Goal: Task Accomplishment & Management: Complete application form

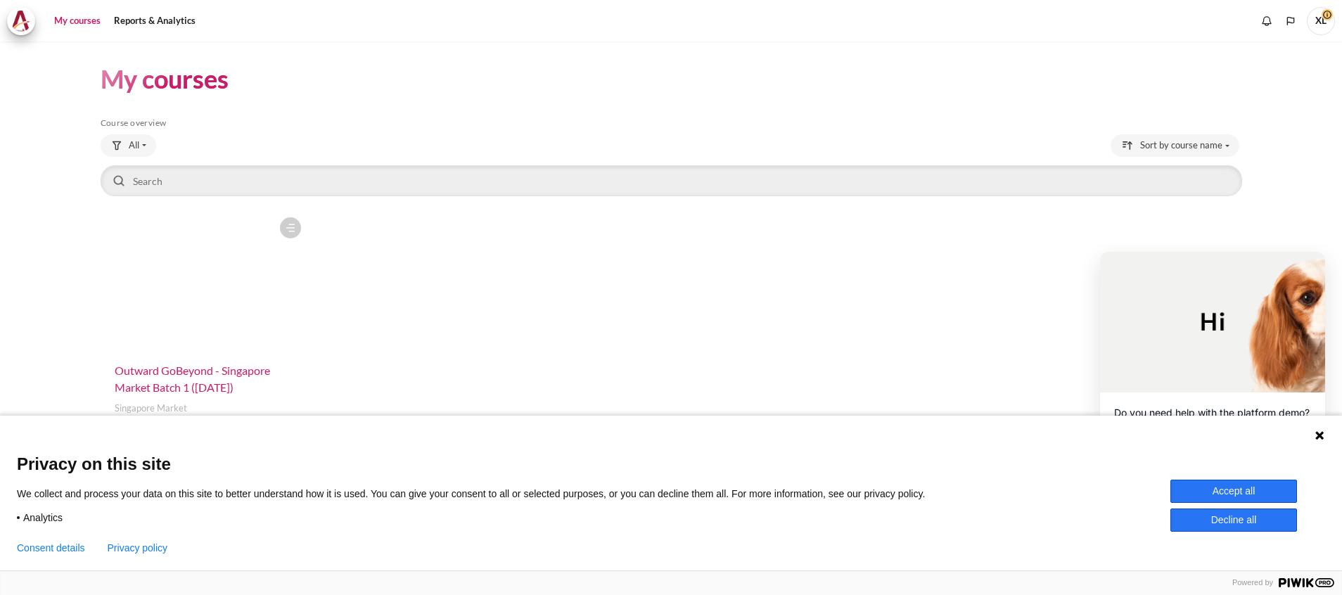
click at [192, 374] on span "Outward GoBeyond - Singapore Market Batch 1 (July 2025)" at bounding box center [192, 379] width 155 height 30
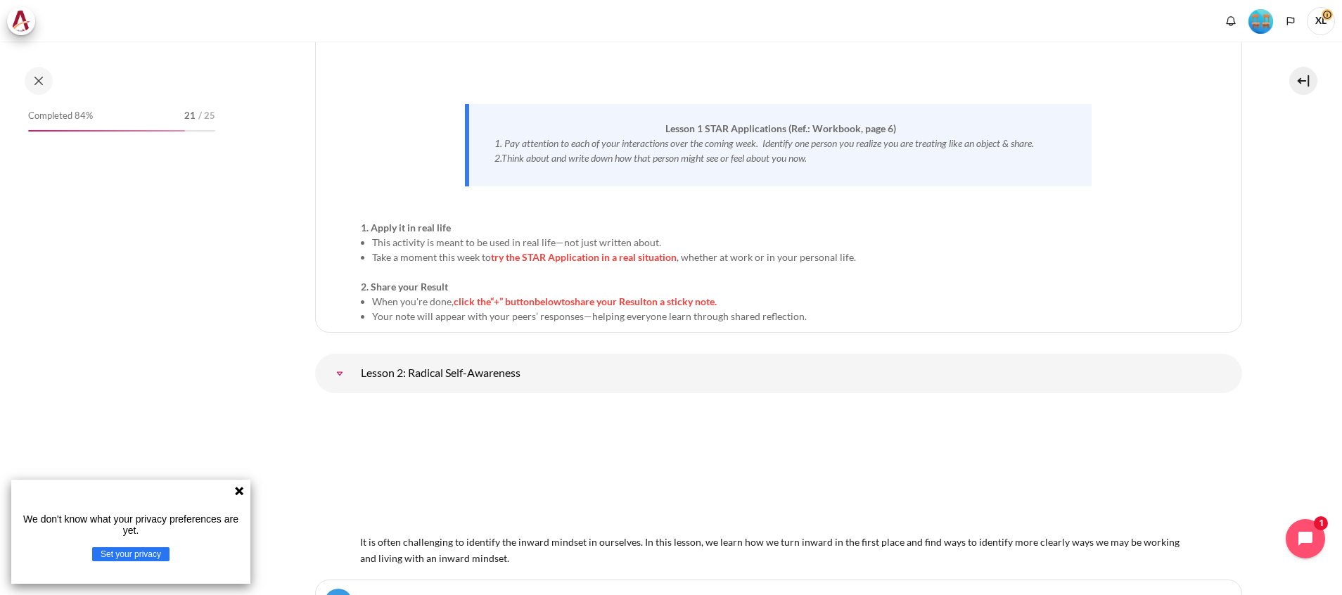
scroll to position [3166, 0]
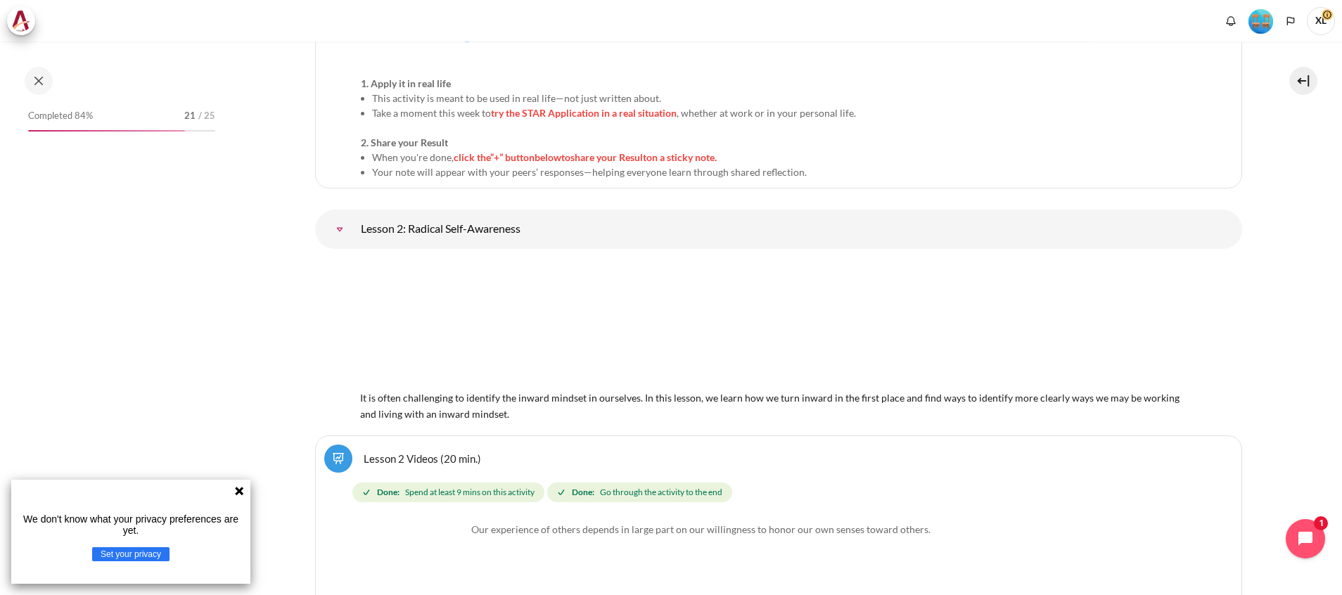
click at [241, 492] on icon at bounding box center [239, 491] width 8 height 8
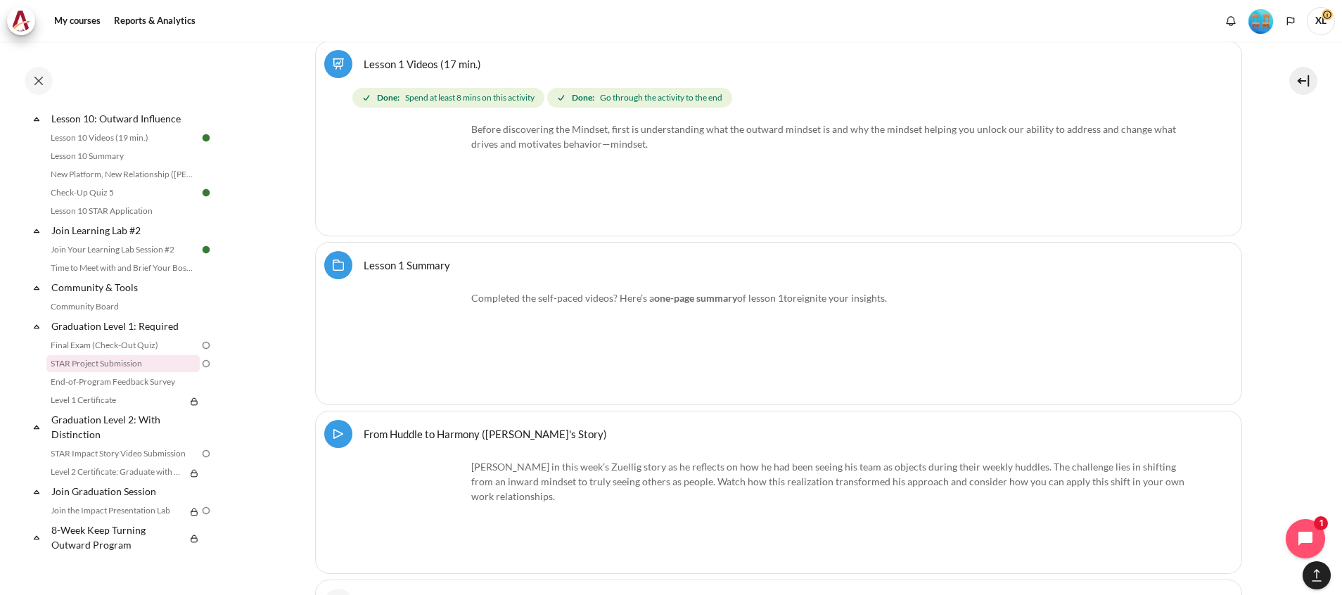
scroll to position [1375, 0]
click at [127, 343] on link "Final Exam (Check-Out Quiz)" at bounding box center [122, 345] width 153 height 17
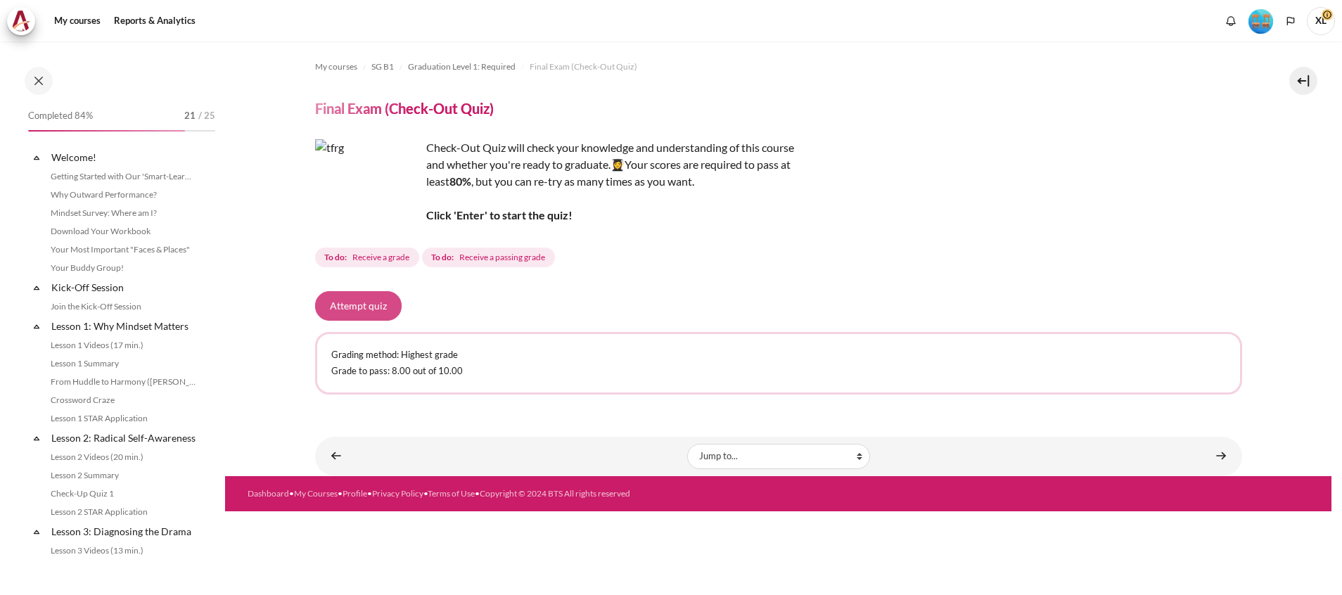
scroll to position [1375, 0]
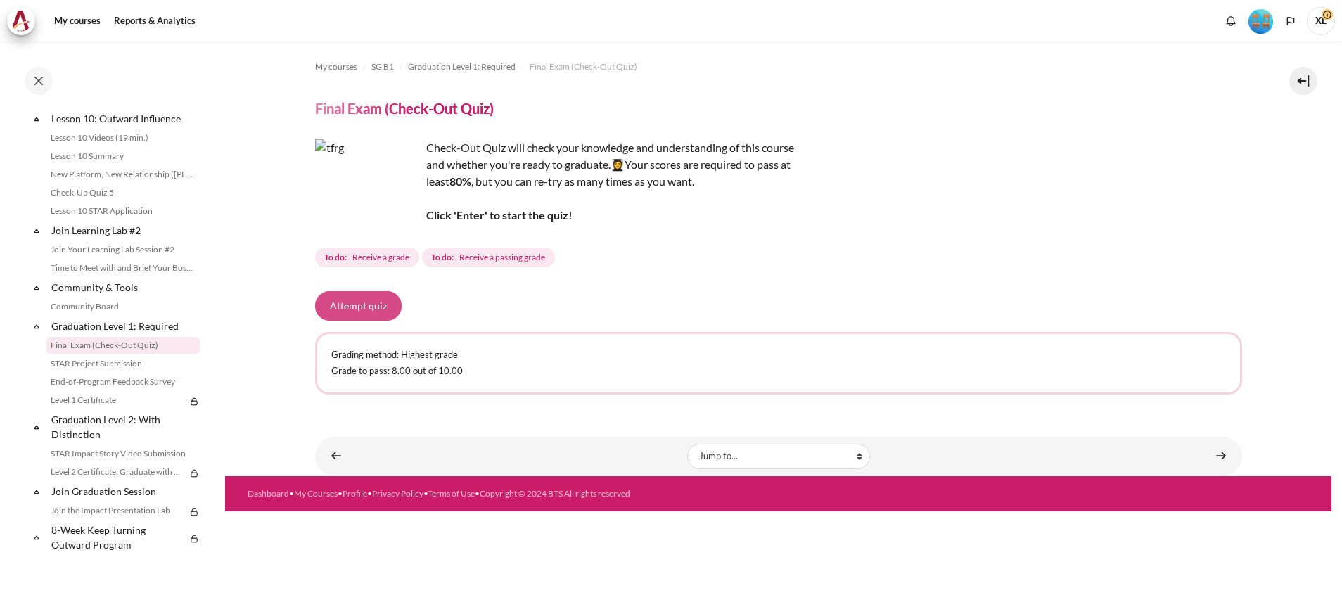
click at [357, 305] on button "Attempt quiz" at bounding box center [358, 306] width 87 height 30
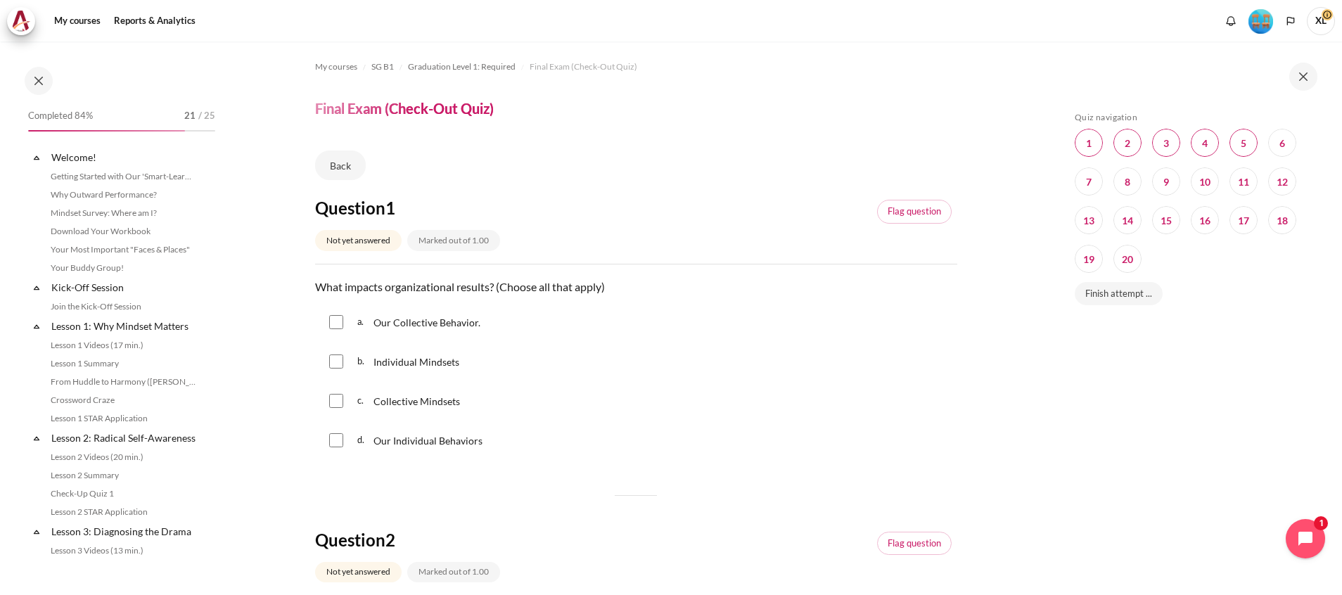
scroll to position [1375, 0]
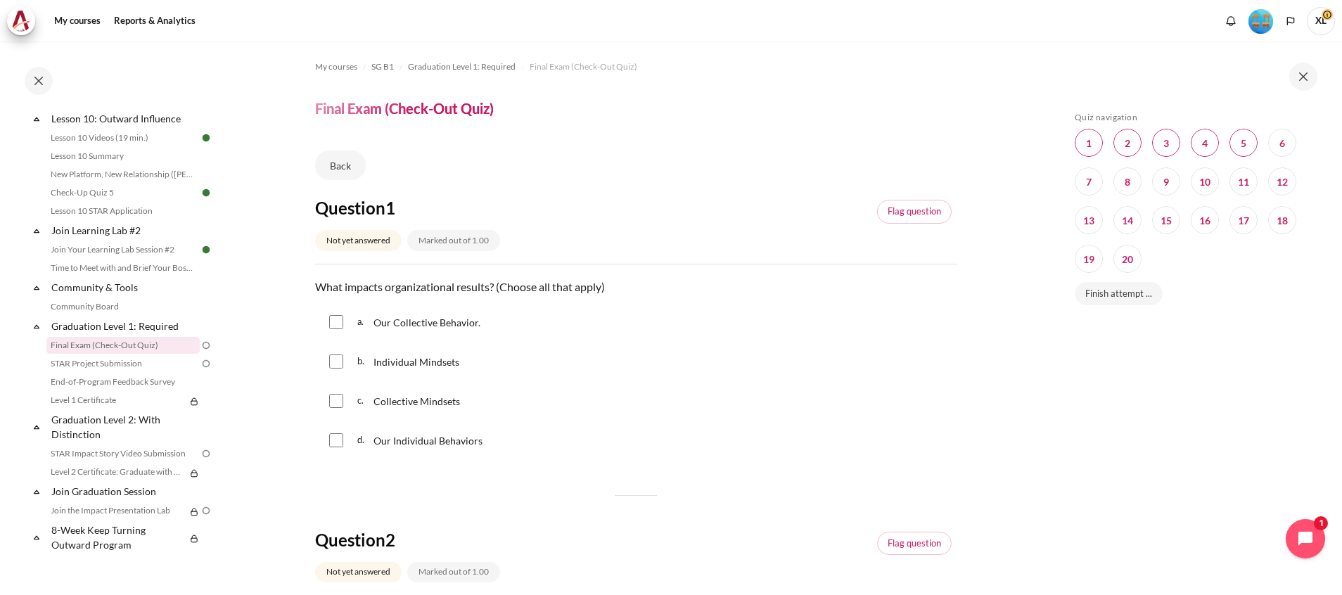
click at [340, 324] on input "Content" at bounding box center [336, 322] width 14 height 14
checkbox input "true"
click at [334, 405] on input "Content" at bounding box center [336, 401] width 14 height 14
checkbox input "true"
click at [337, 360] on input "Content" at bounding box center [336, 362] width 14 height 14
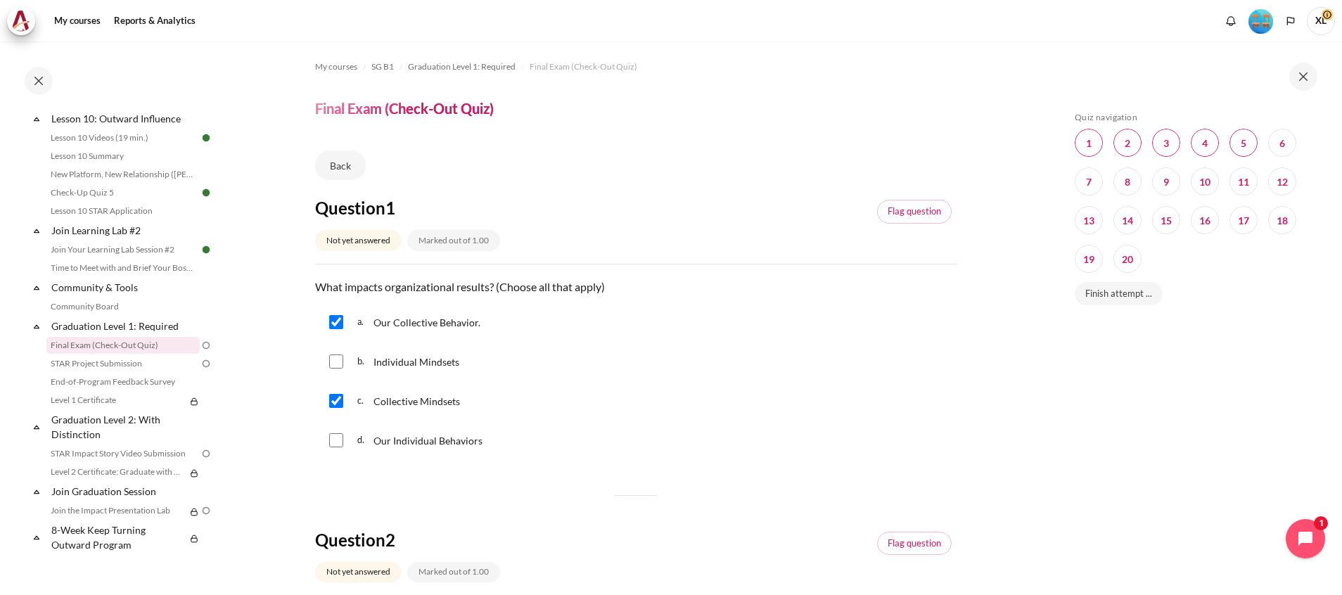
checkbox input "true"
click at [327, 448] on div "d. Our Individual Behaviors" at bounding box center [636, 440] width 642 height 37
click at [335, 445] on input "Content" at bounding box center [336, 440] width 14 height 14
checkbox input "true"
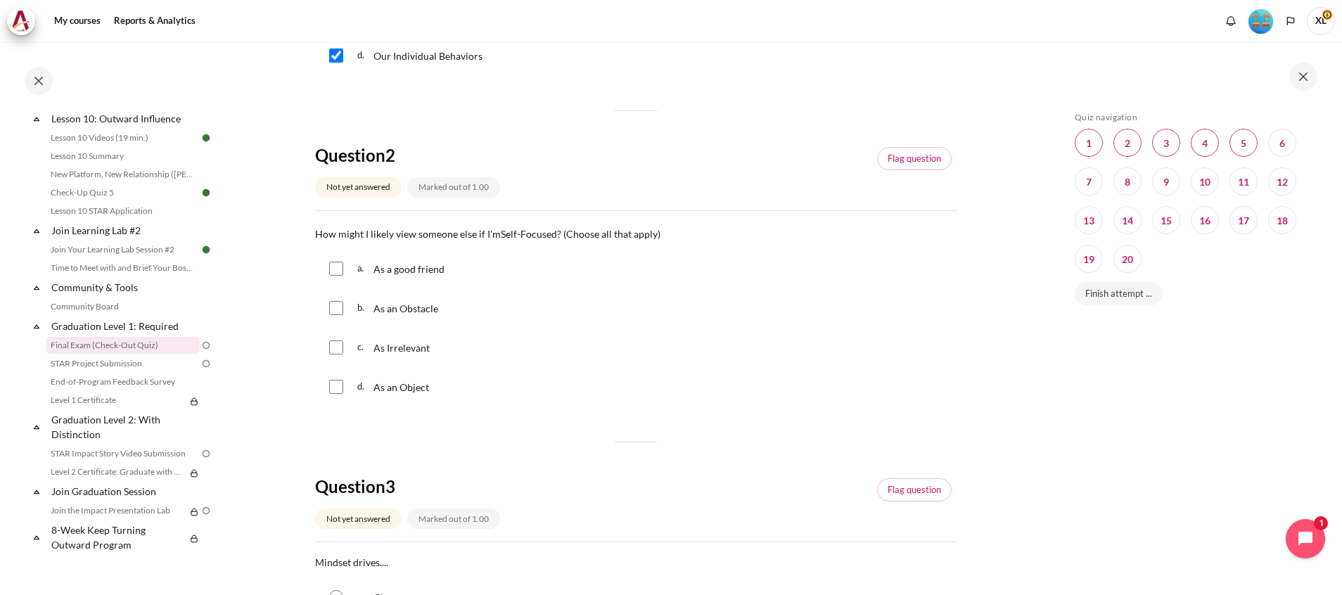
scroll to position [422, 0]
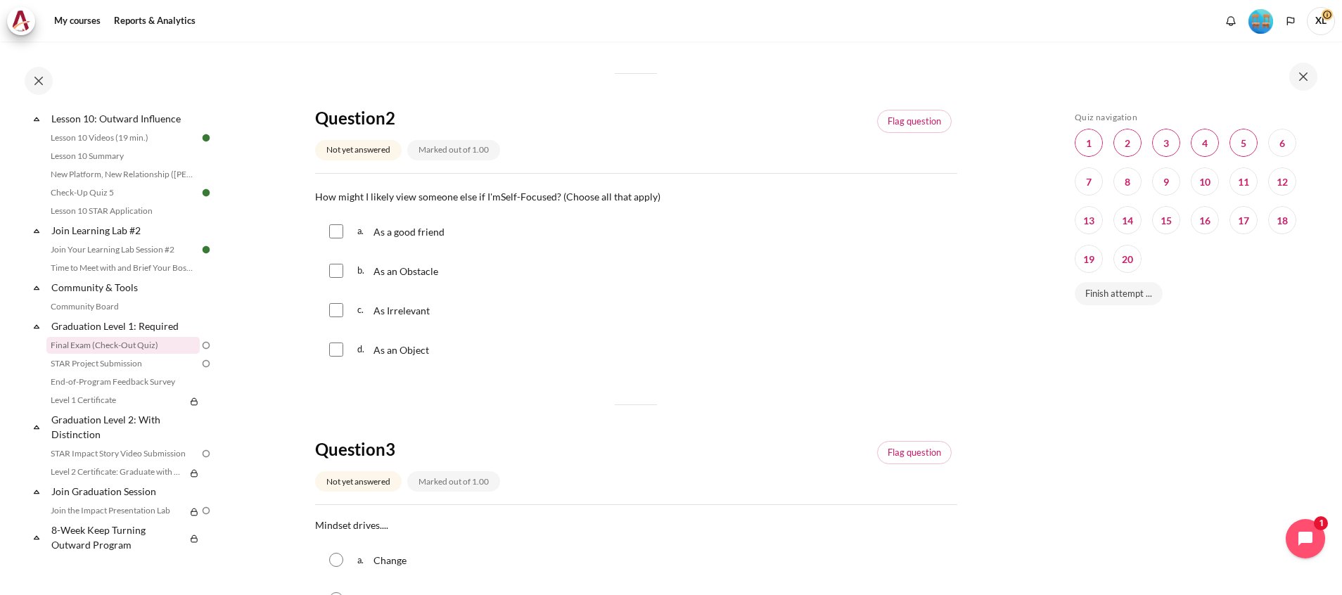
click at [343, 348] on div "d. As an Object" at bounding box center [636, 349] width 642 height 37
click at [338, 352] on input "Content" at bounding box center [336, 350] width 14 height 14
checkbox input "true"
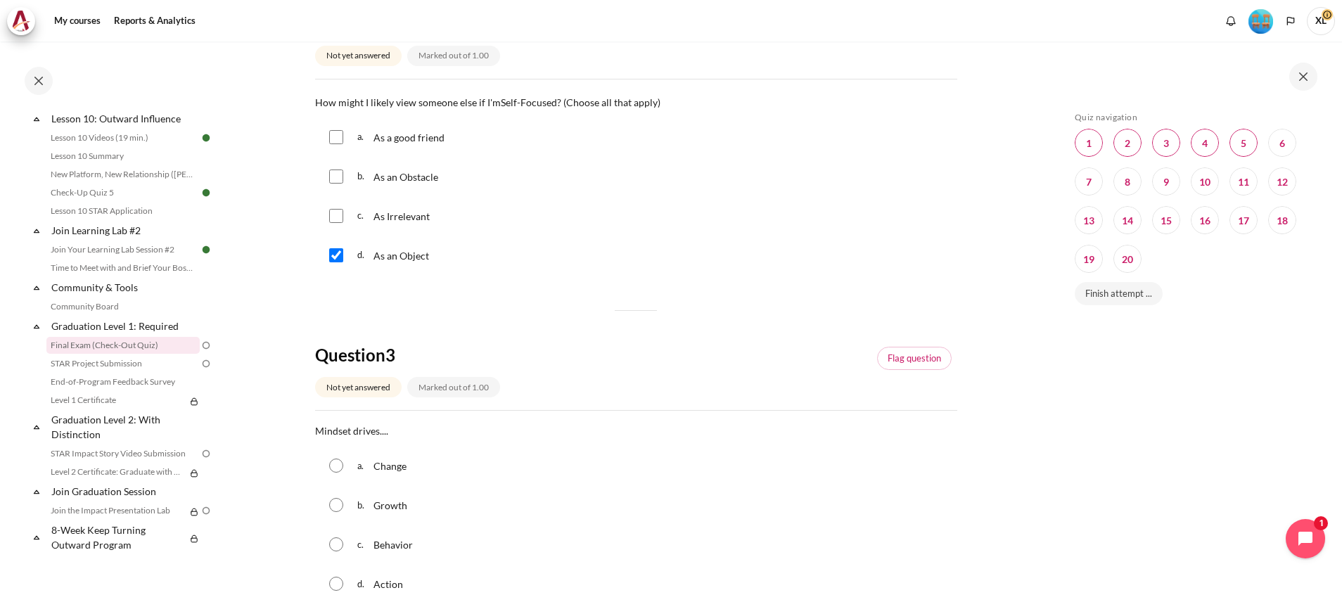
scroll to position [633, 0]
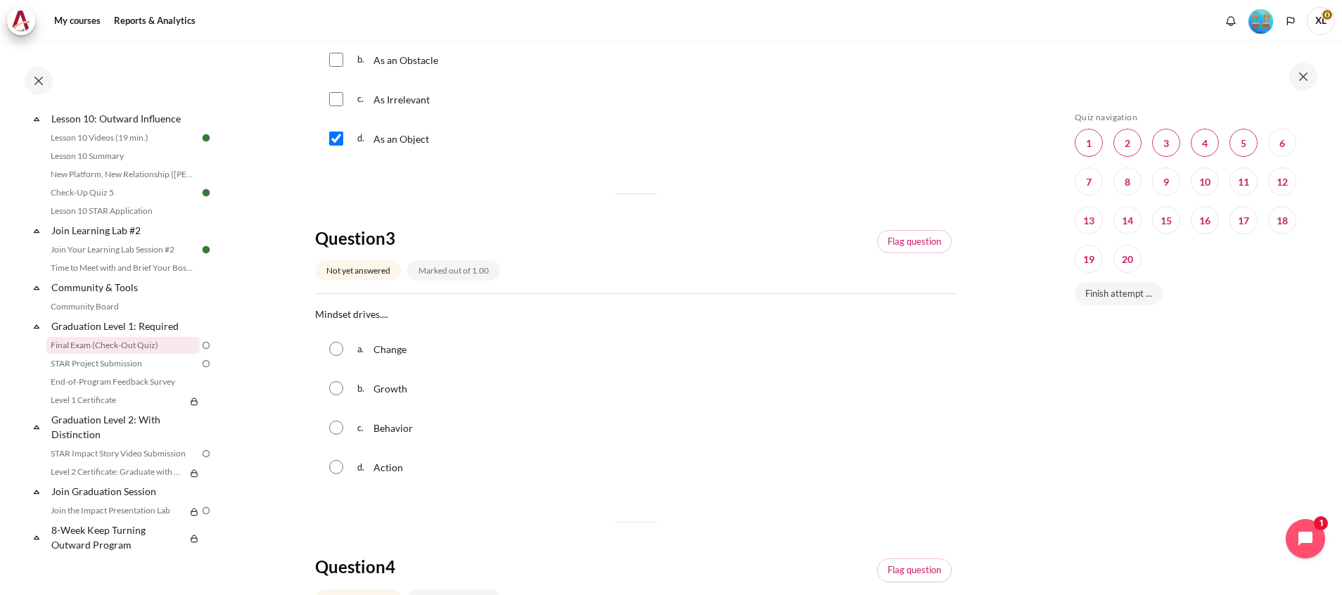
click at [340, 431] on input "Content" at bounding box center [336, 428] width 14 height 14
radio input "true"
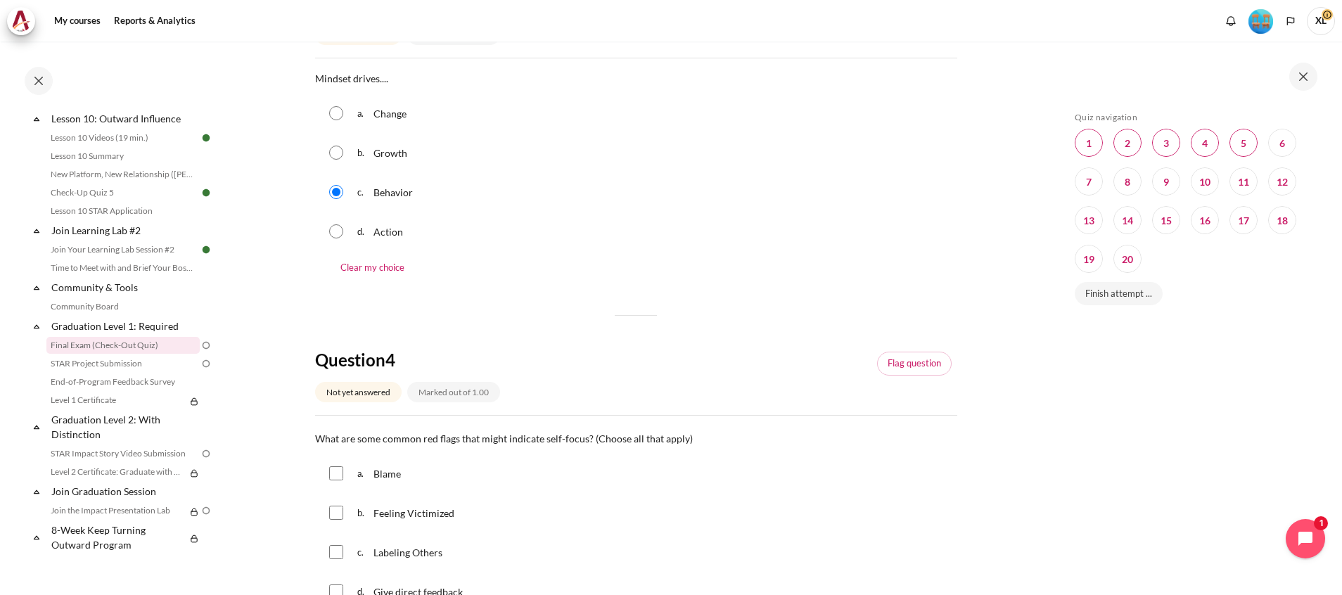
scroll to position [1161, 0]
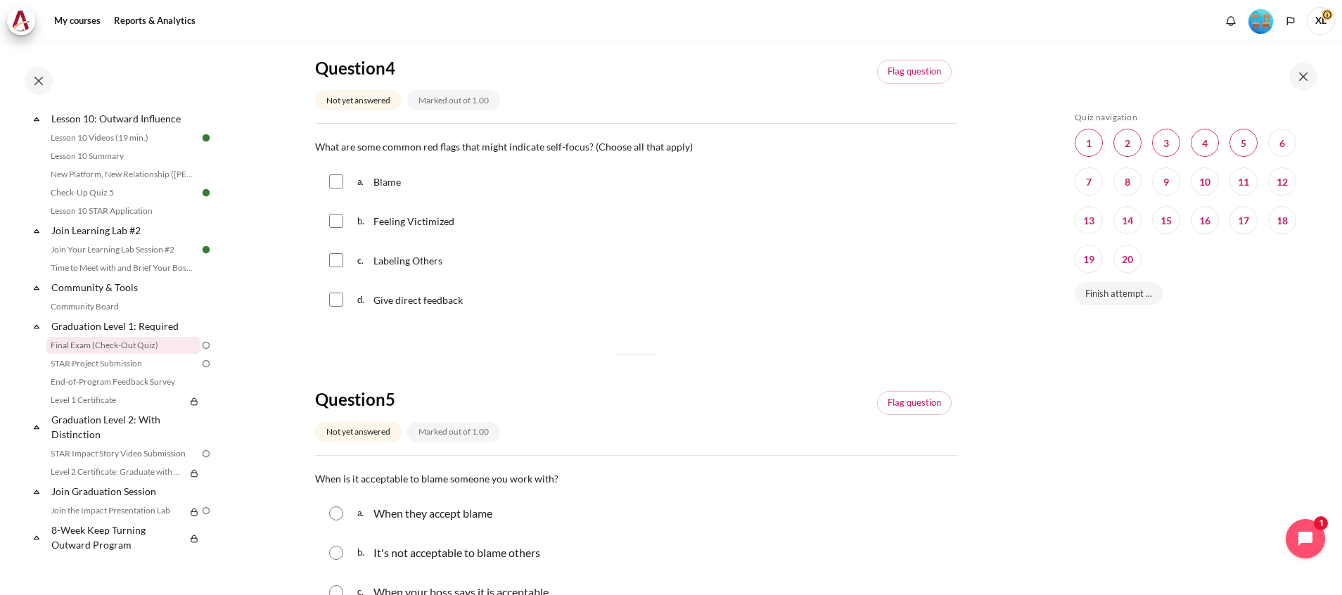
click at [333, 187] on input "Content" at bounding box center [336, 181] width 14 height 14
checkbox input "true"
click at [335, 224] on input "Content" at bounding box center [336, 221] width 14 height 14
checkbox input "true"
click at [338, 257] on input "Content" at bounding box center [336, 260] width 14 height 14
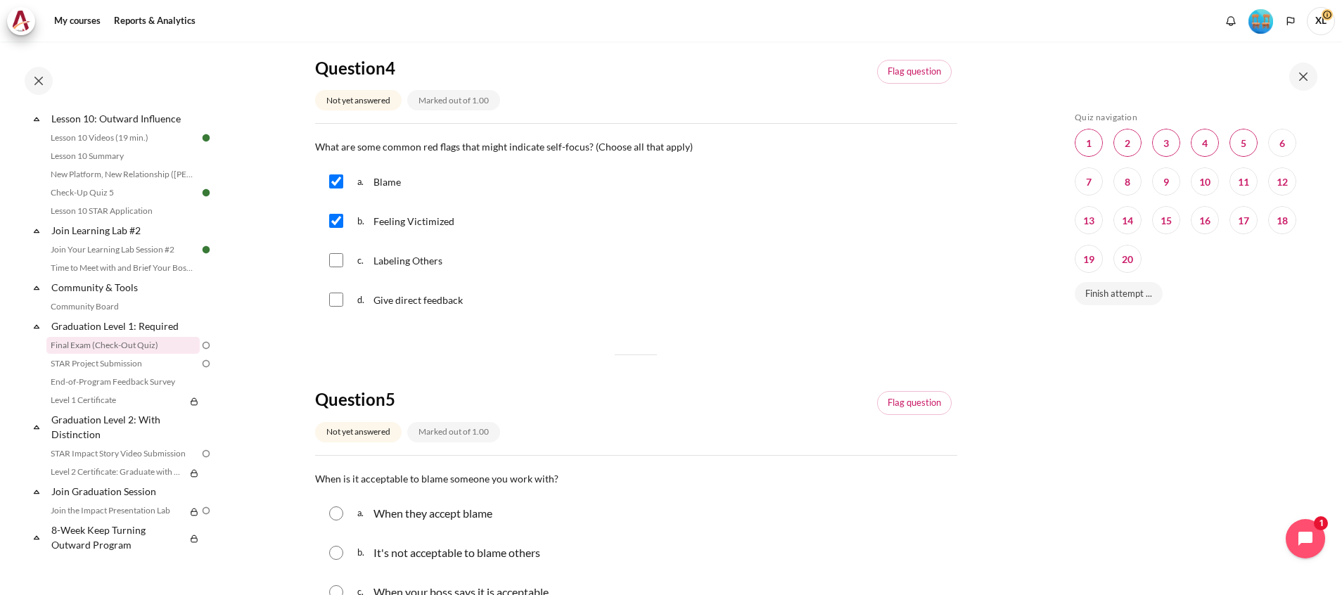
checkbox input "true"
click at [338, 300] on input "Content" at bounding box center [336, 300] width 14 height 14
checkbox input "true"
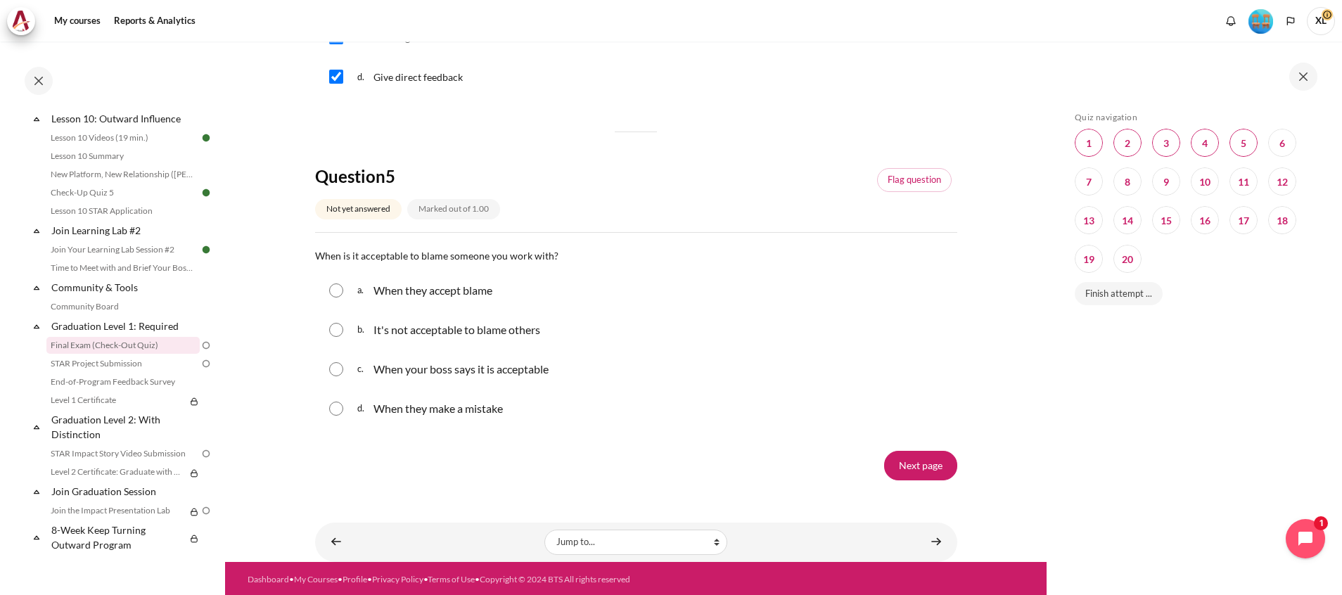
scroll to position [1386, 0]
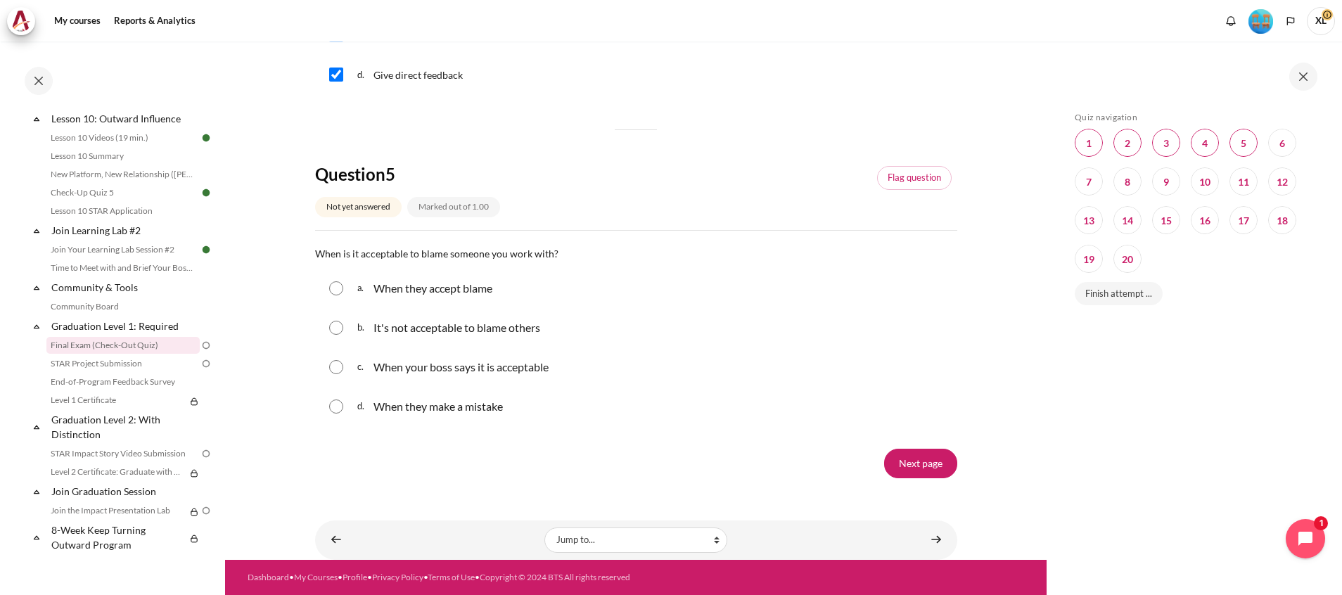
click at [338, 329] on input "Content" at bounding box center [336, 328] width 14 height 14
radio input "true"
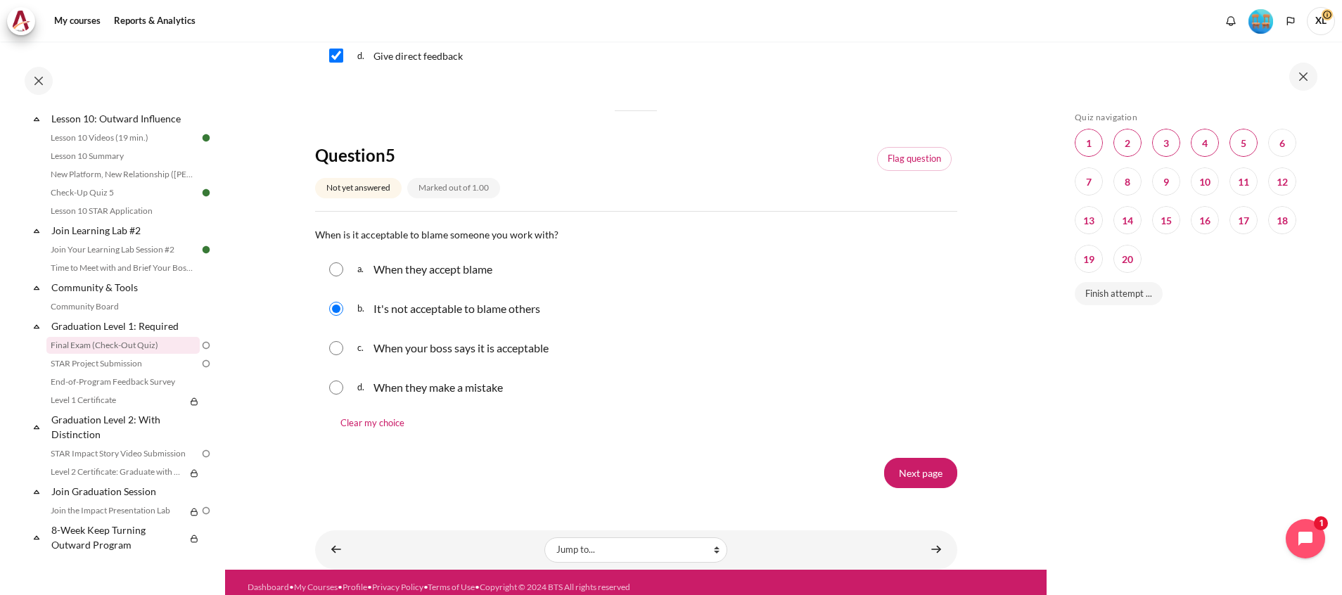
scroll to position [1415, 0]
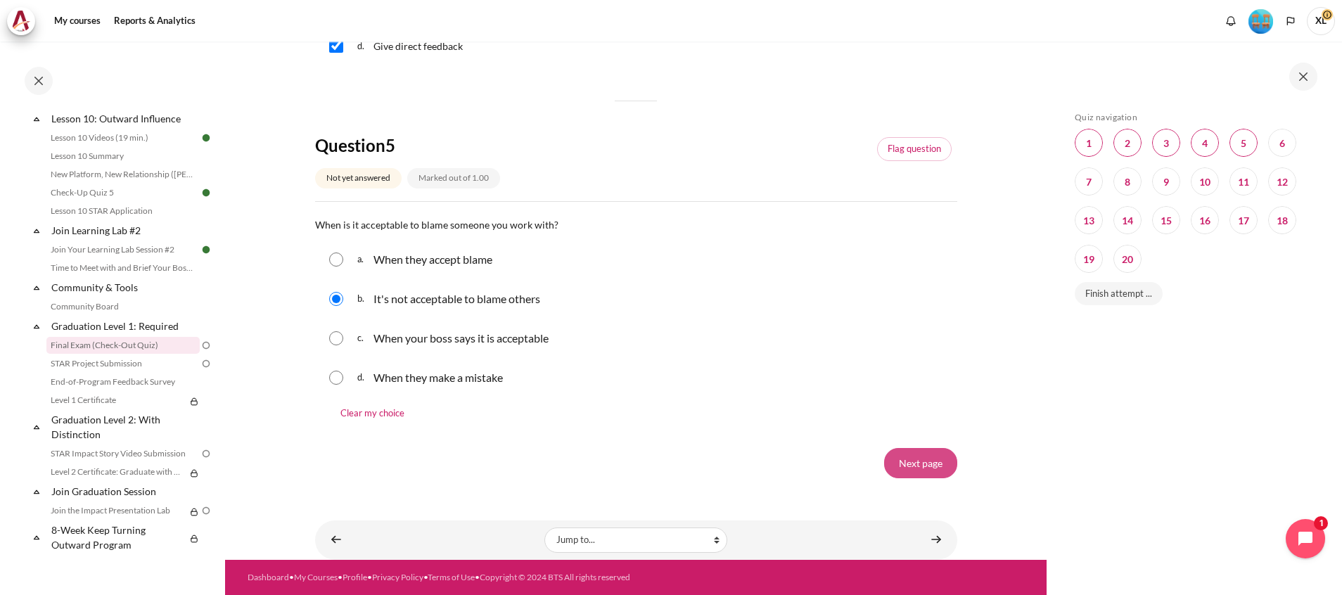
click at [919, 473] on input "Next page" at bounding box center [920, 463] width 73 height 30
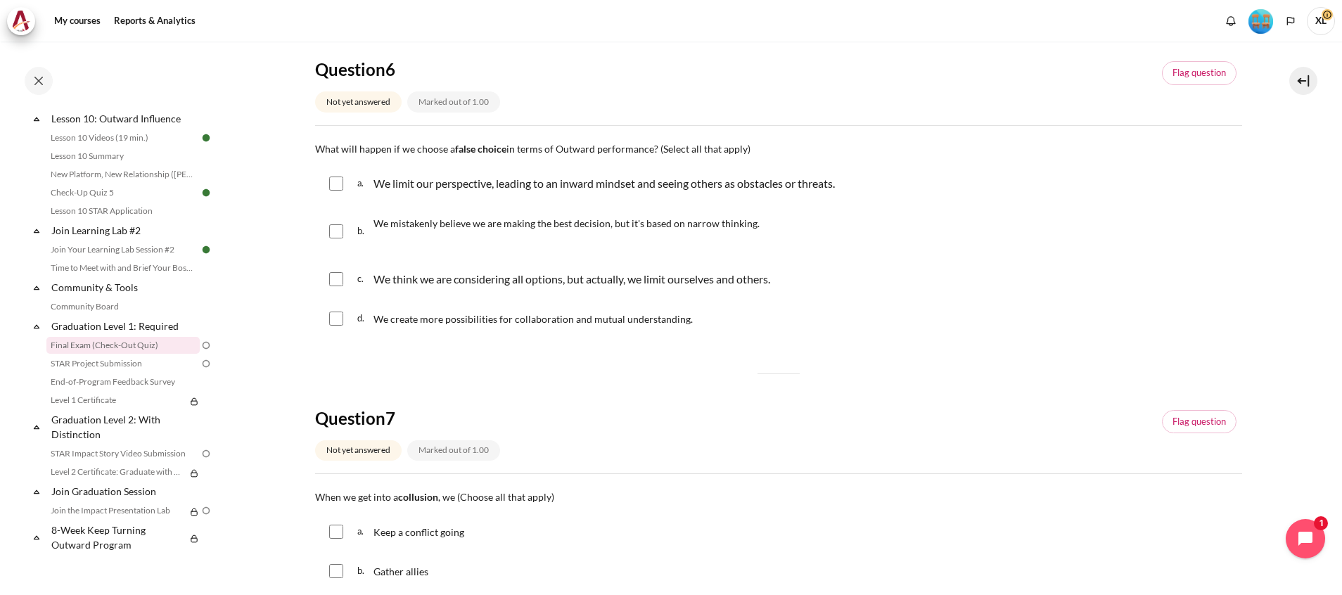
scroll to position [106, 0]
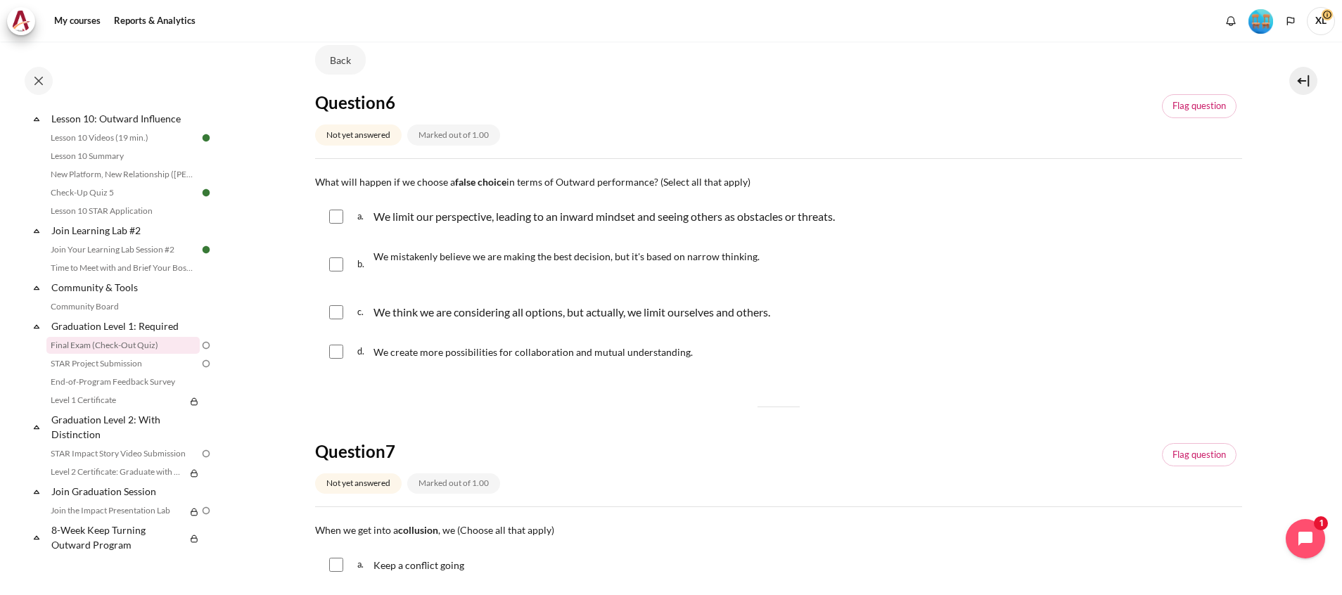
click at [339, 311] on input "Content" at bounding box center [336, 312] width 14 height 14
checkbox input "true"
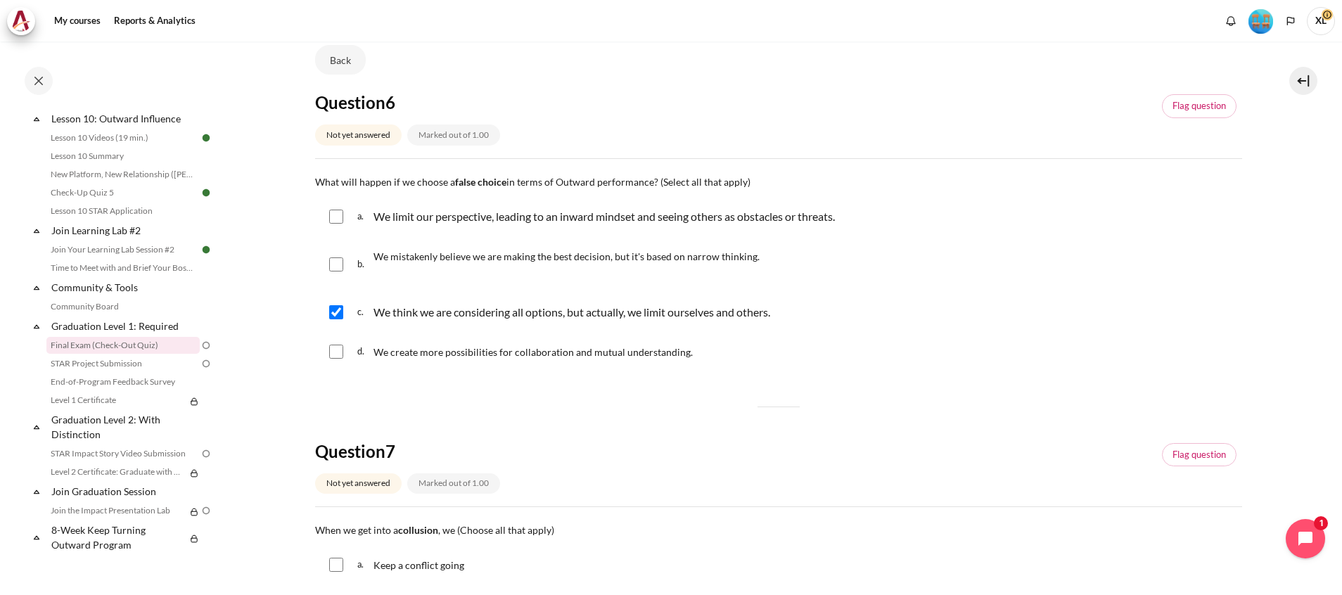
click at [338, 267] on input "Content" at bounding box center [336, 264] width 14 height 14
checkbox input "true"
click at [350, 217] on div "a. We limit our perspective, leading to an inward mindset and seeing others as …" at bounding box center [778, 216] width 927 height 37
click at [340, 212] on input "Content" at bounding box center [336, 217] width 14 height 14
checkbox input "true"
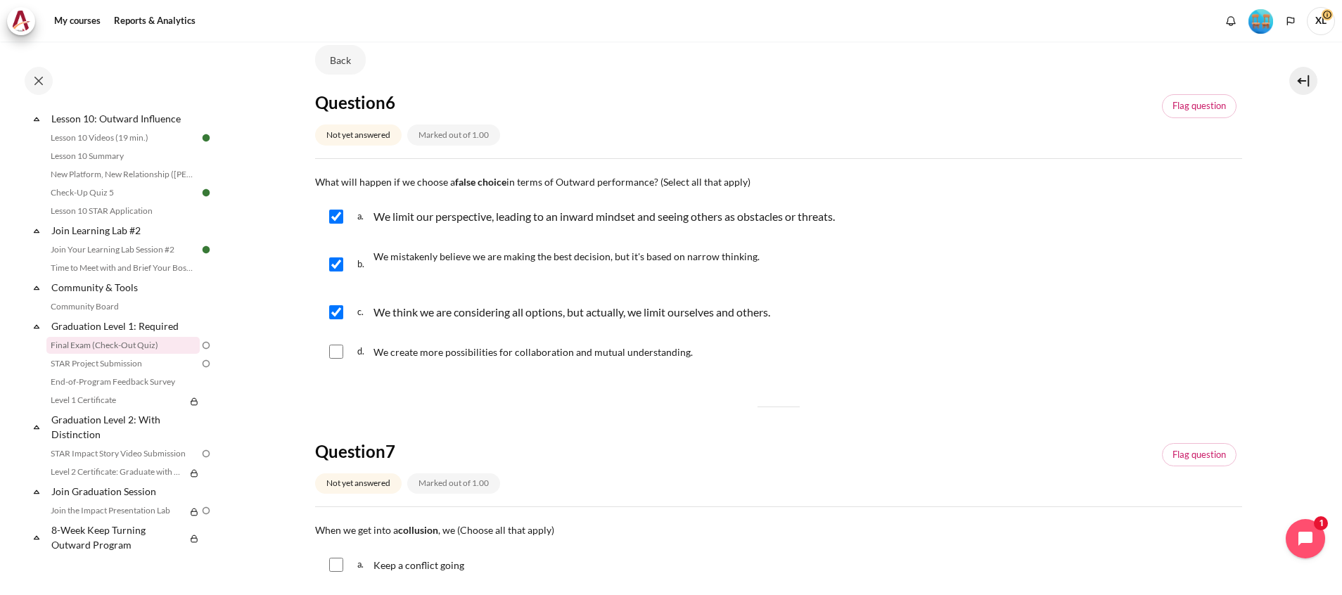
scroll to position [317, 0]
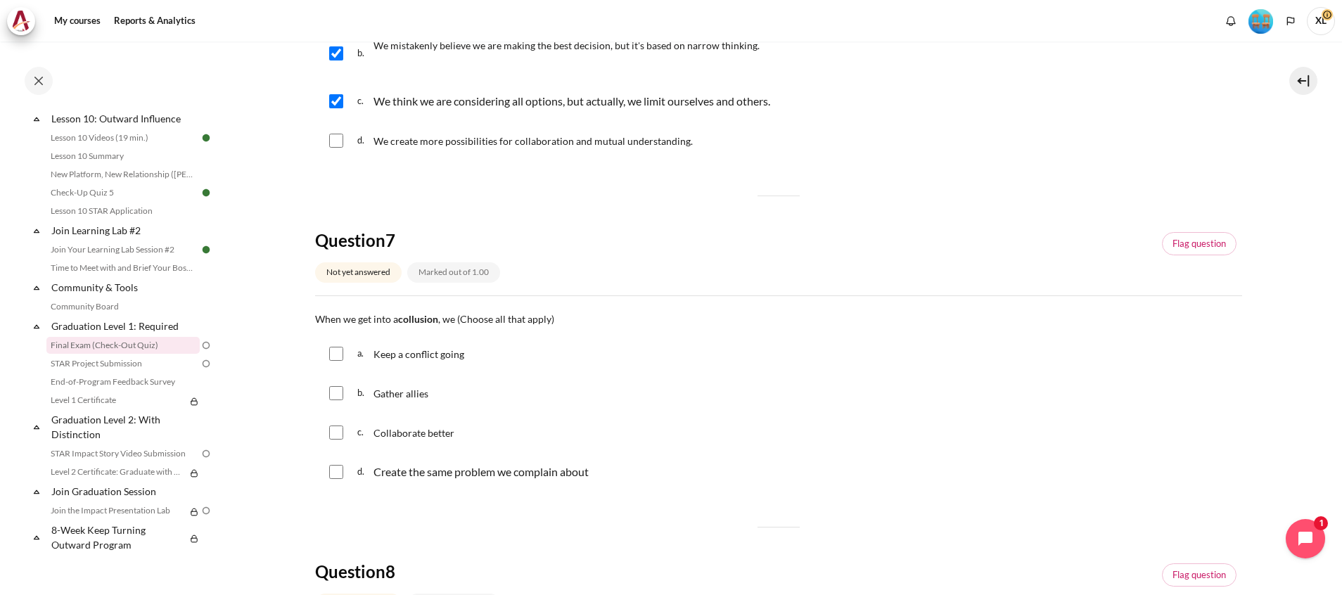
click at [343, 355] on div "a. Keep a conflict going" at bounding box center [778, 354] width 927 height 37
click at [338, 466] on input "Content" at bounding box center [336, 472] width 14 height 14
checkbox input "true"
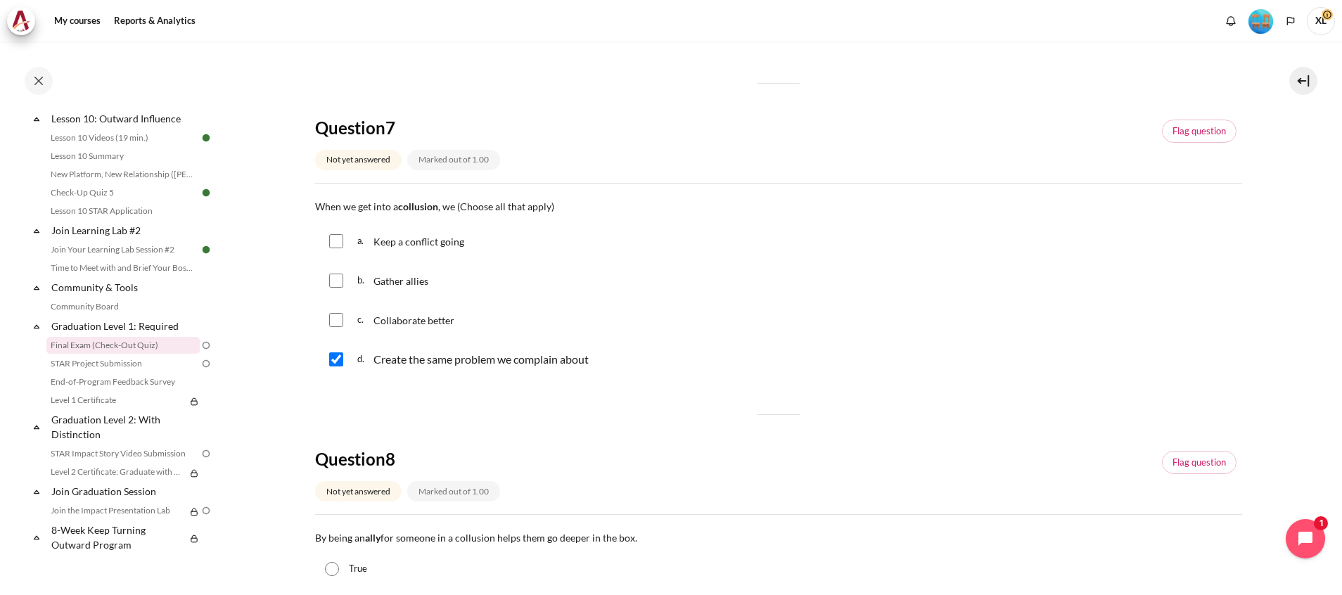
scroll to position [528, 0]
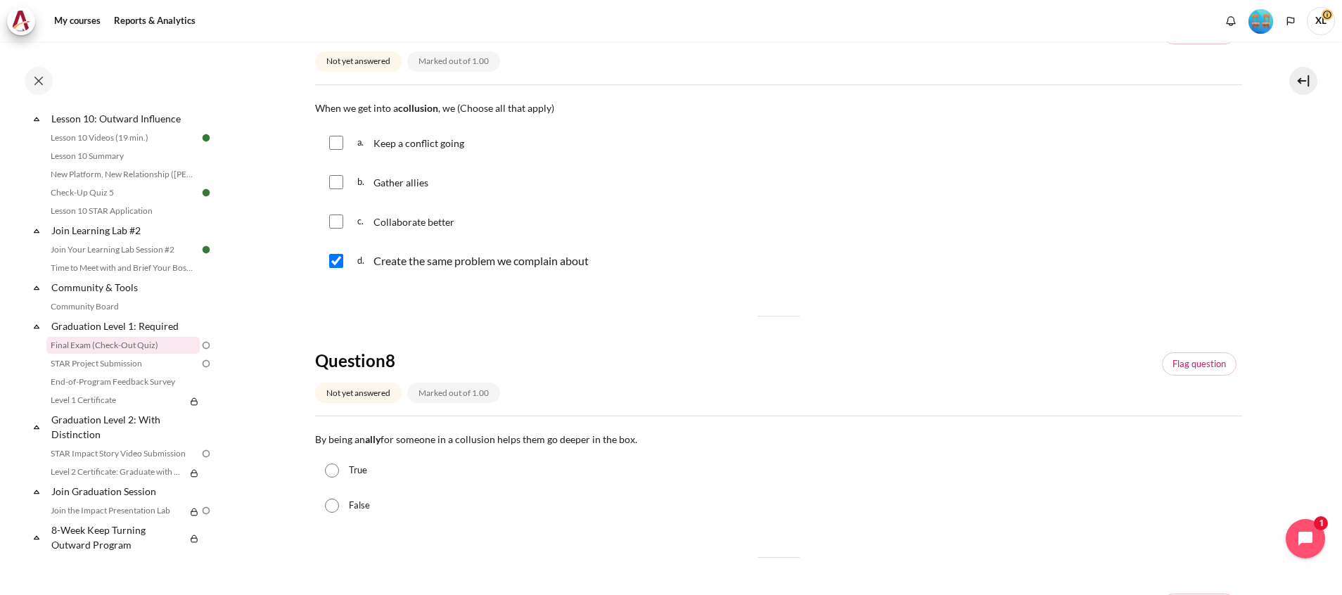
click at [327, 470] on input "True" at bounding box center [332, 471] width 14 height 14
radio input "true"
click at [334, 186] on input "Content" at bounding box center [336, 182] width 14 height 14
checkbox input "true"
click at [334, 259] on input "Content" at bounding box center [336, 261] width 14 height 14
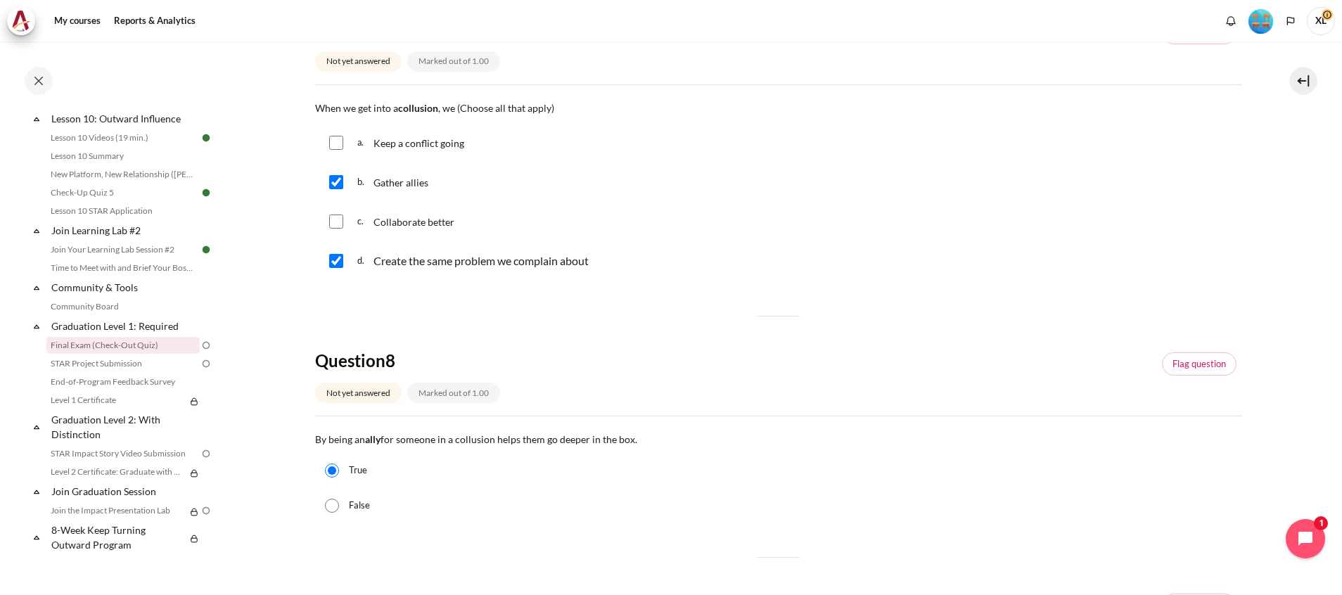
checkbox input "false"
click at [330, 146] on input "Content" at bounding box center [336, 143] width 14 height 14
checkbox input "true"
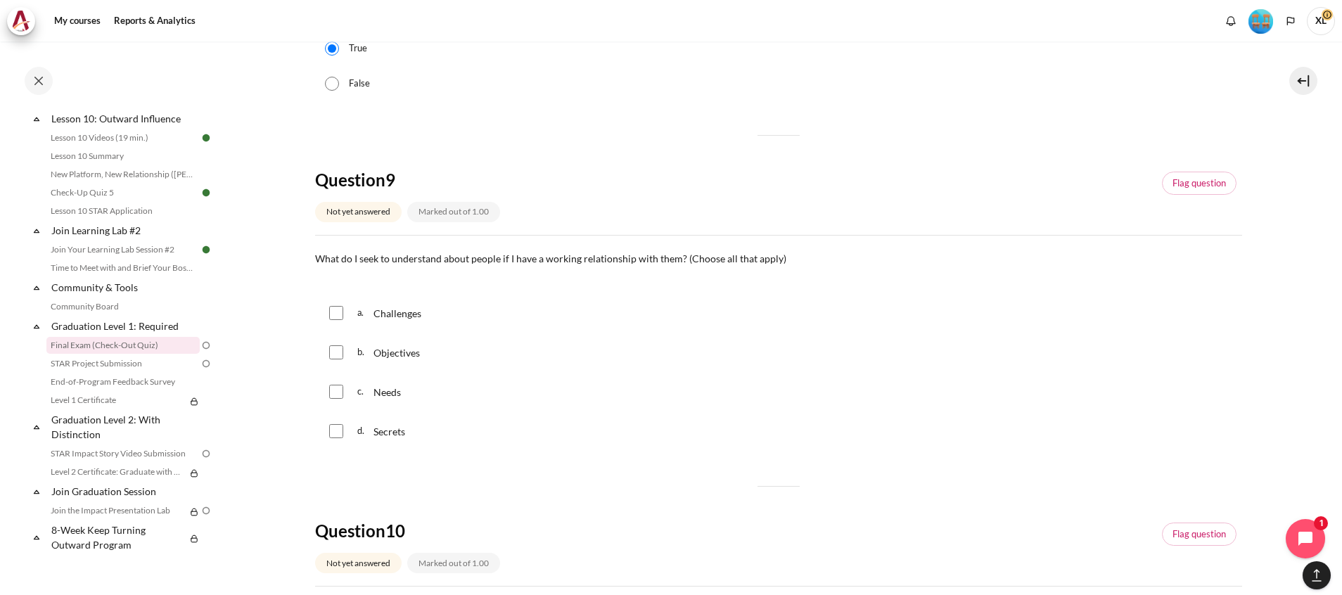
scroll to position [844, 0]
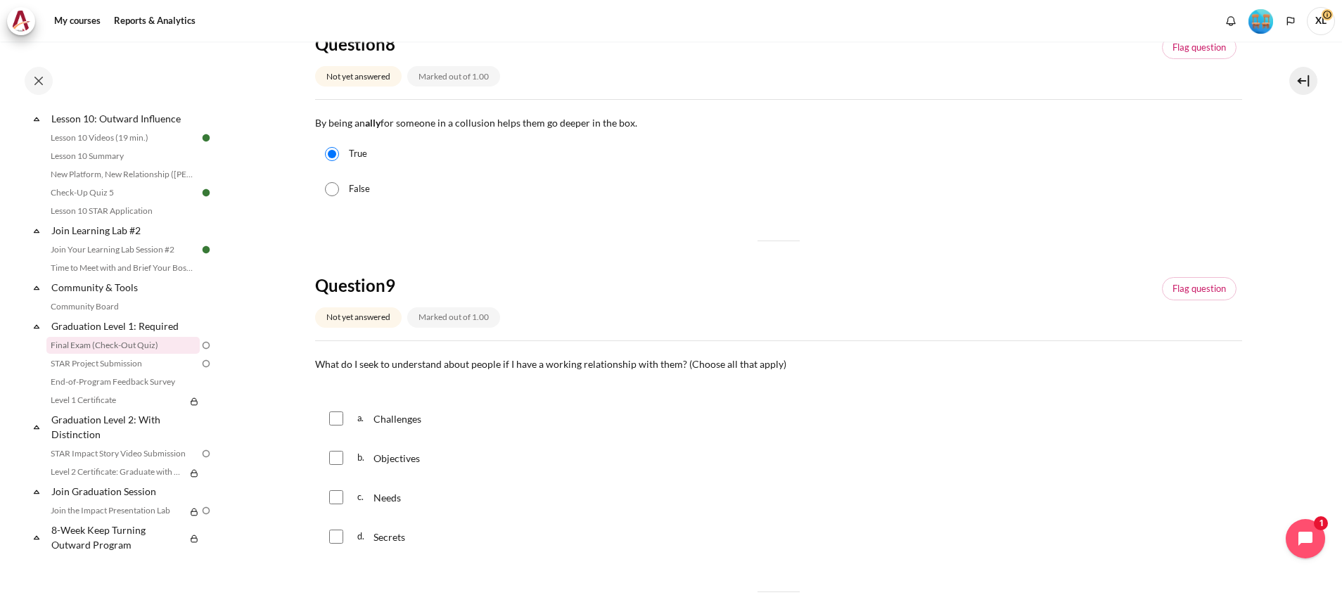
click at [328, 188] on input "False" at bounding box center [332, 189] width 14 height 14
radio input "true"
click at [330, 153] on input "True" at bounding box center [332, 154] width 14 height 14
radio input "true"
click at [329, 186] on input "False" at bounding box center [332, 189] width 14 height 14
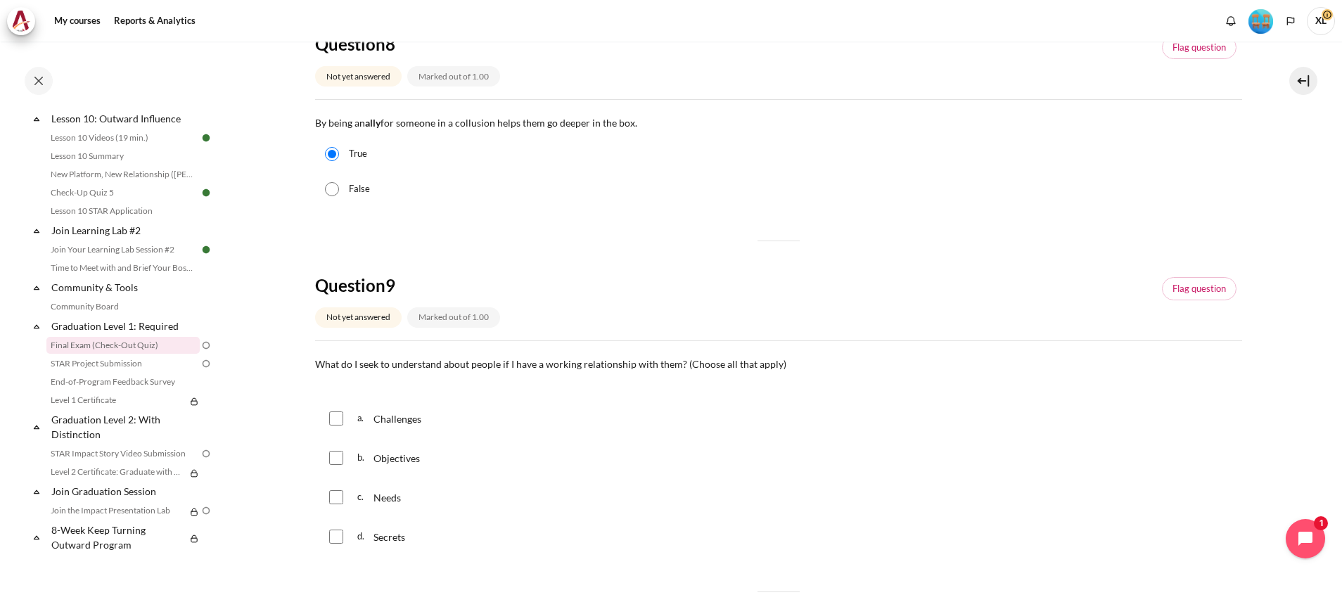
radio input "true"
click at [337, 462] on input "Content" at bounding box center [336, 458] width 14 height 14
checkbox input "true"
click at [337, 500] on input "Content" at bounding box center [336, 497] width 14 height 14
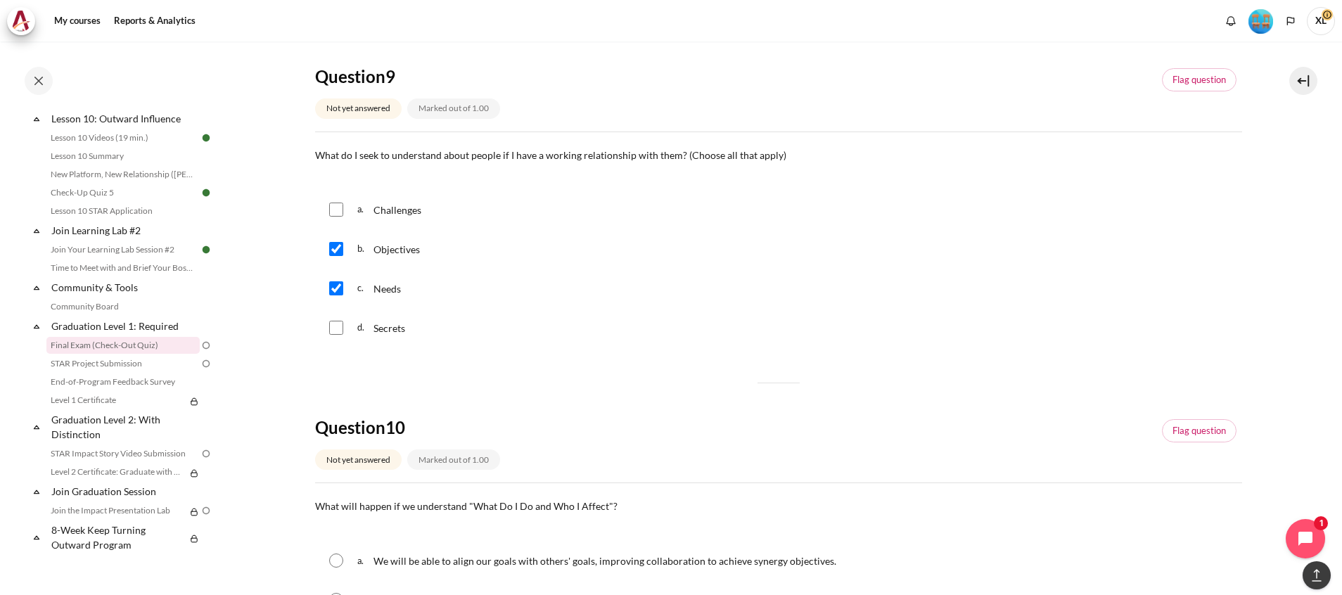
scroll to position [1055, 0]
click at [338, 289] on input "Content" at bounding box center [336, 286] width 14 height 14
checkbox input "false"
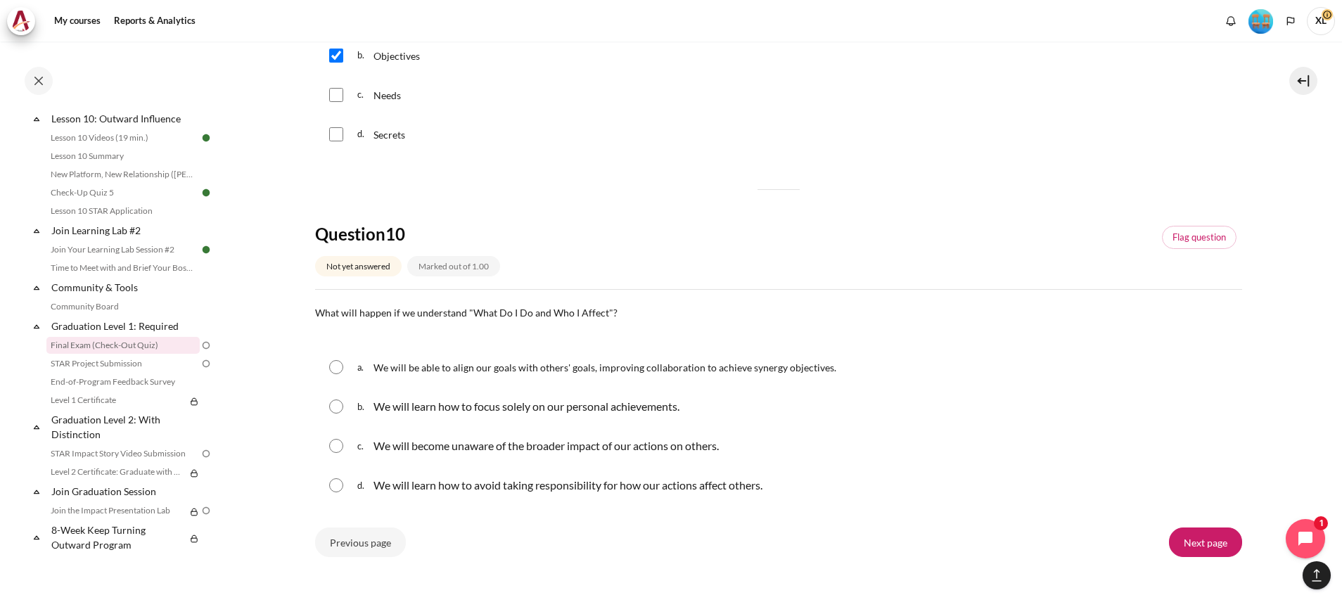
scroll to position [1266, 0]
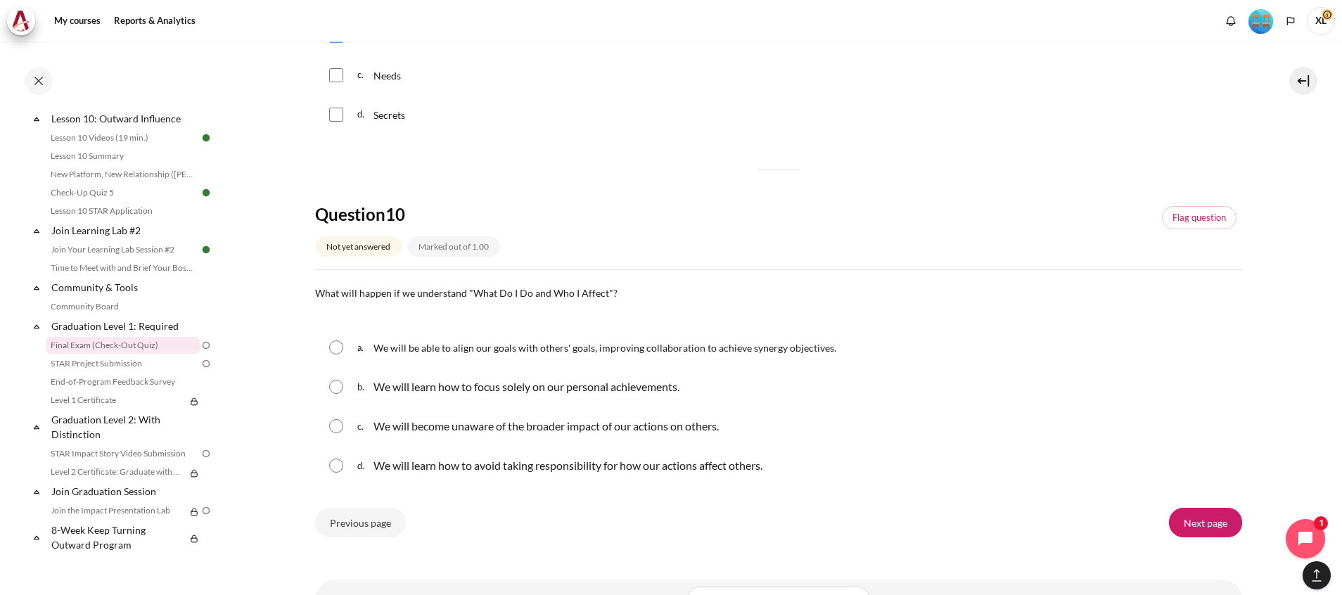
click at [343, 348] on input "Content" at bounding box center [336, 348] width 14 height 14
radio input "true"
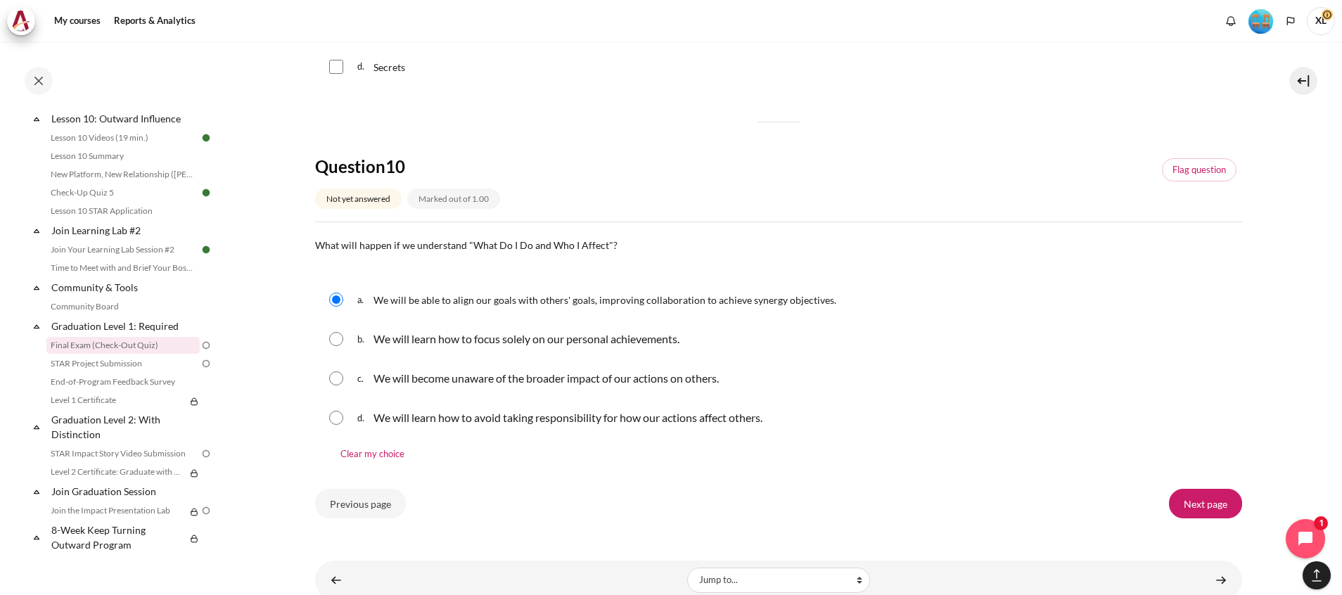
scroll to position [1354, 0]
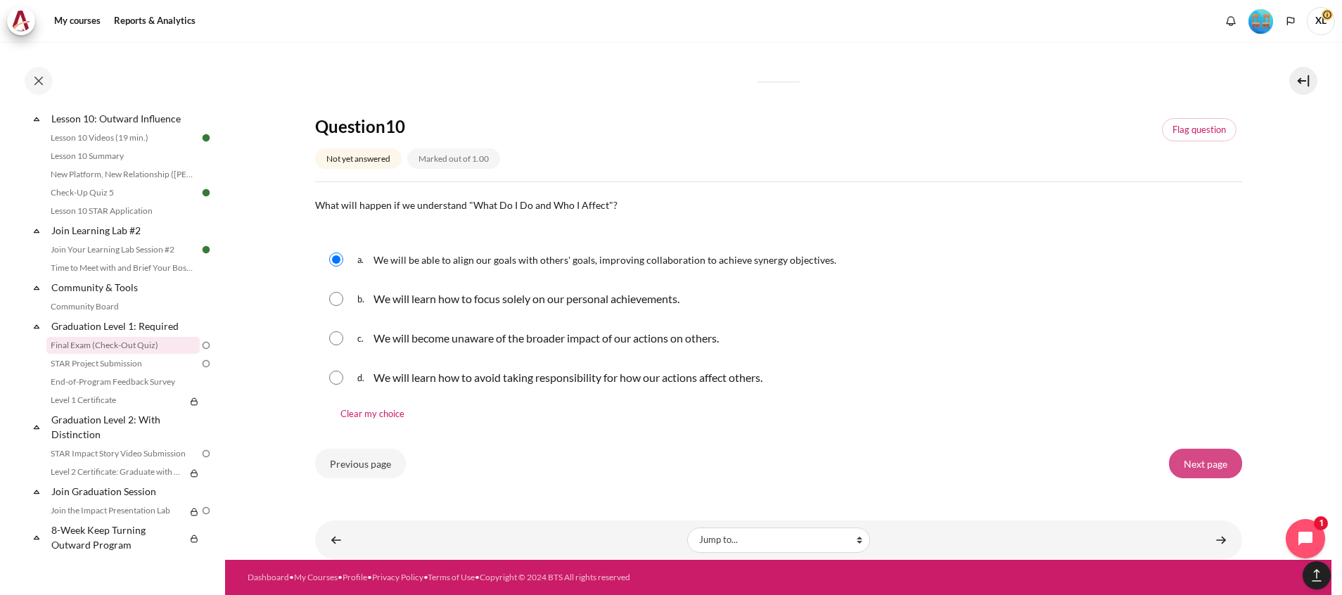
click at [1211, 460] on input "Next page" at bounding box center [1205, 464] width 73 height 30
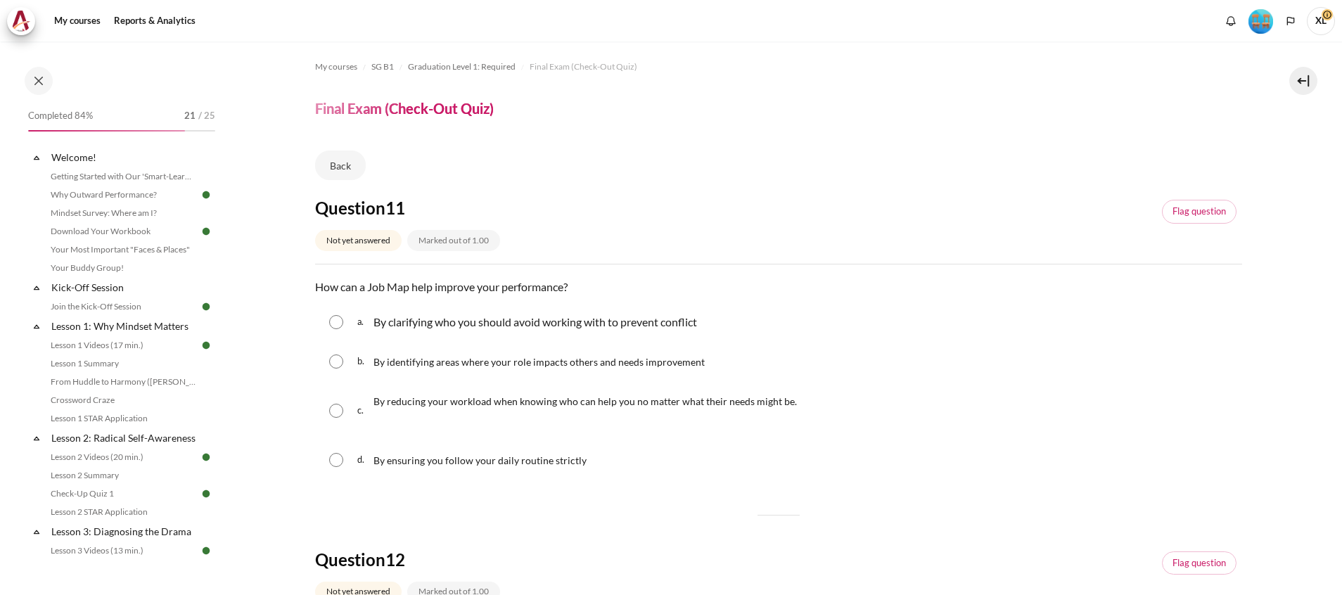
scroll to position [1375, 0]
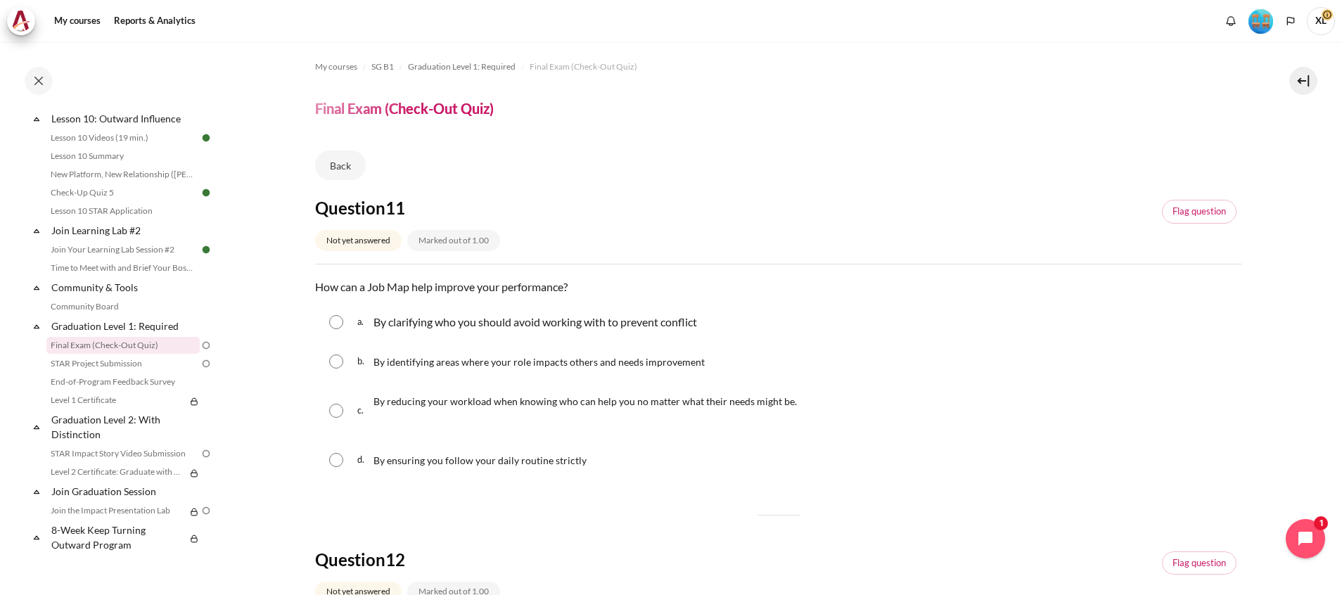
click at [346, 364] on div "b. By identifying areas where your role impacts others and needs improvement" at bounding box center [778, 361] width 927 height 37
click at [337, 368] on input "Content" at bounding box center [336, 362] width 14 height 14
radio input "true"
